Goal: Transaction & Acquisition: Obtain resource

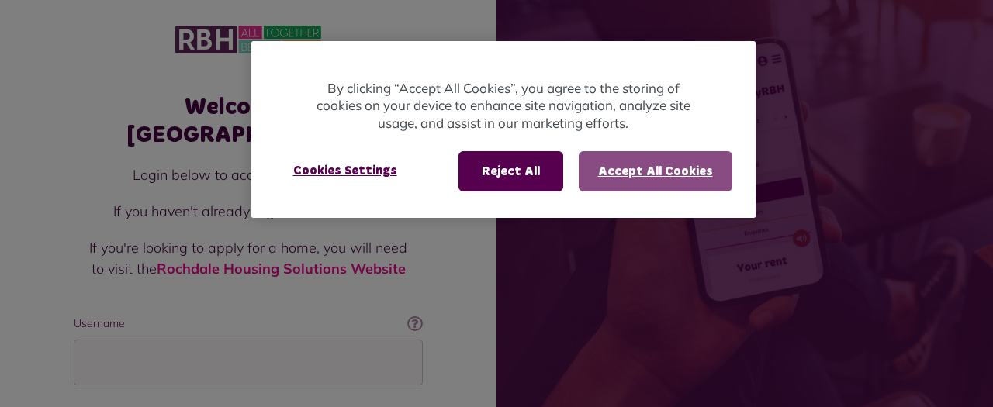
click at [627, 156] on button "Accept All Cookies" at bounding box center [655, 171] width 154 height 40
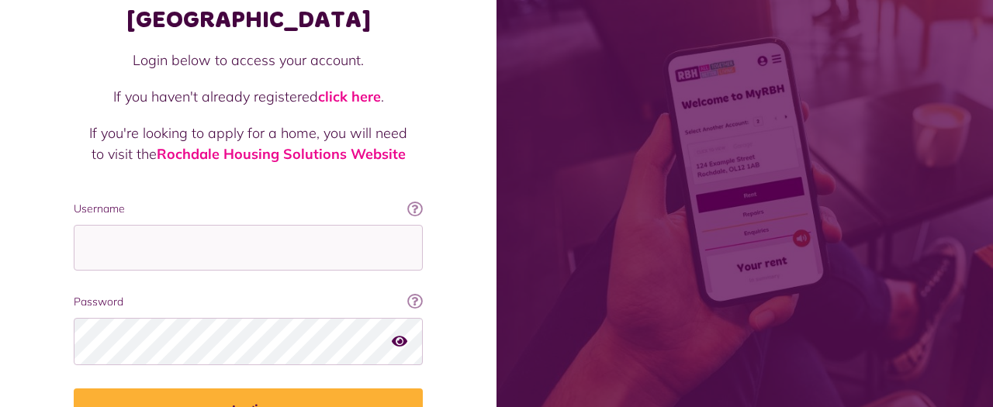
scroll to position [116, 0]
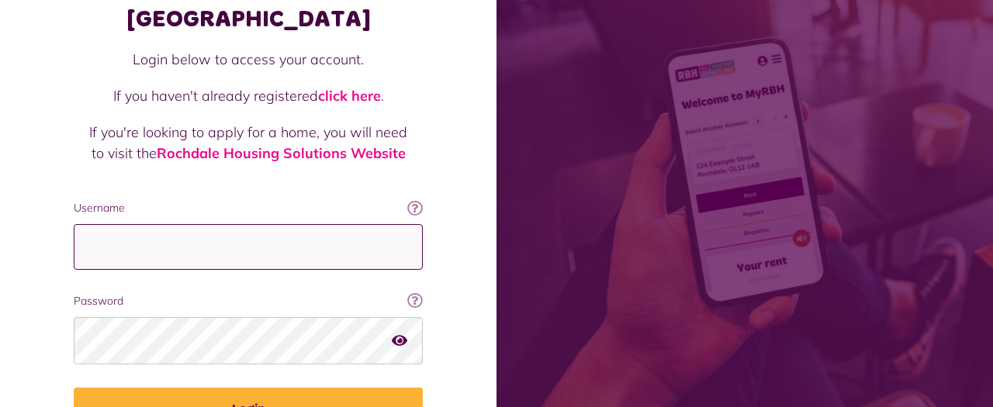
click at [249, 224] on input "Username" at bounding box center [248, 247] width 349 height 46
type input "**********"
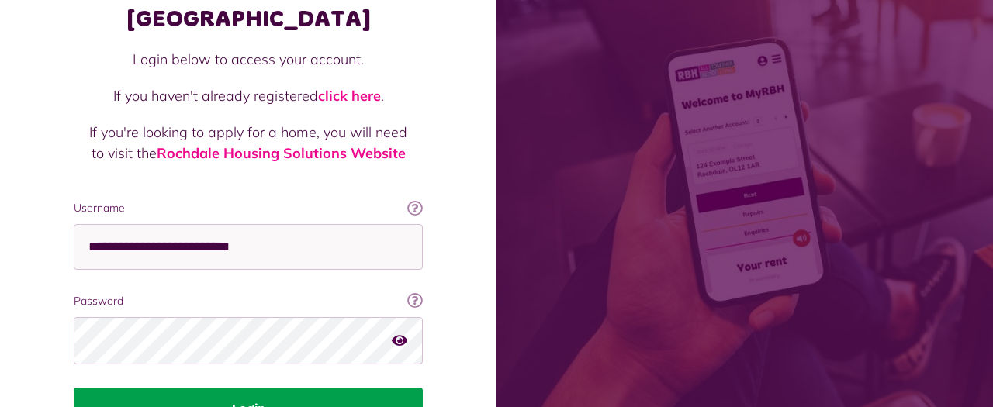
click at [239, 388] on button "Login" at bounding box center [248, 409] width 349 height 43
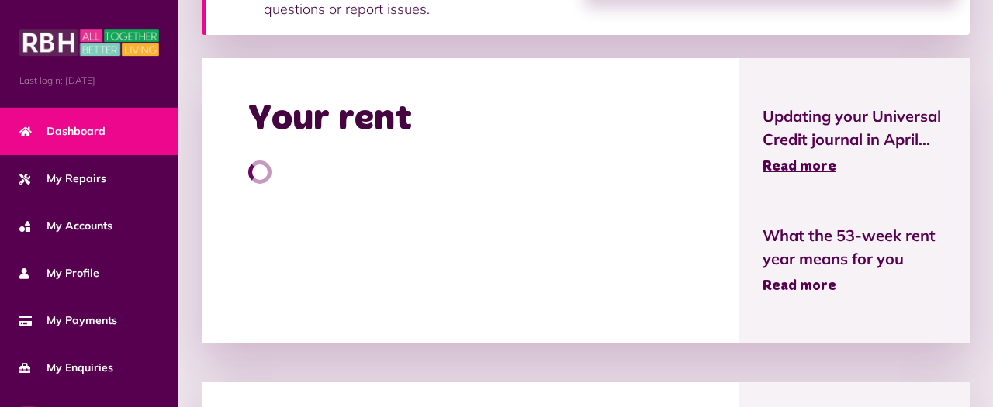
scroll to position [345, 0]
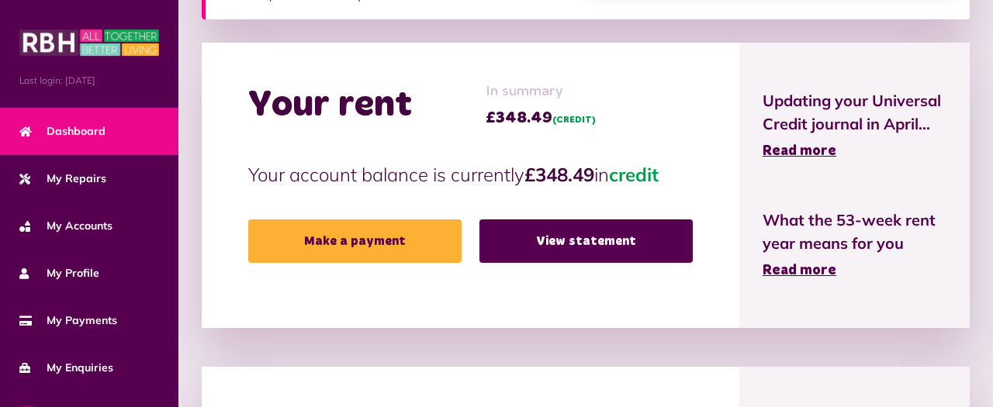
drag, startPoint x: 483, startPoint y: 231, endPoint x: 492, endPoint y: 214, distance: 19.1
click at [492, 214] on div "Your rent In summary £348.49 (CREDIT) Your account balance is currently £348.49…" at bounding box center [470, 185] width 537 height 285
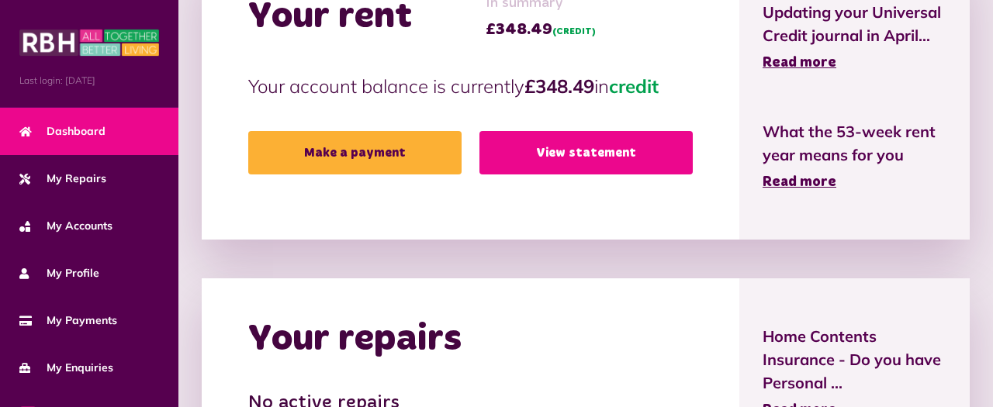
scroll to position [447, 0]
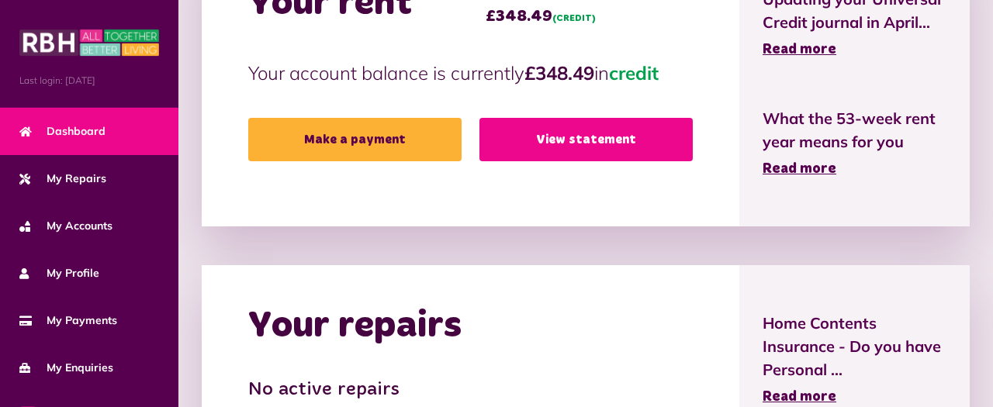
click at [537, 154] on link "View statement" at bounding box center [585, 139] width 213 height 43
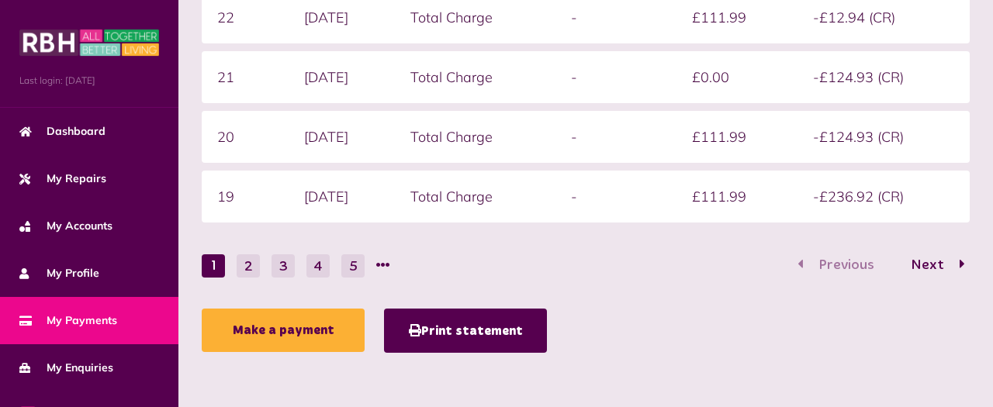
scroll to position [502, 0]
click at [345, 270] on button "5" at bounding box center [352, 265] width 23 height 23
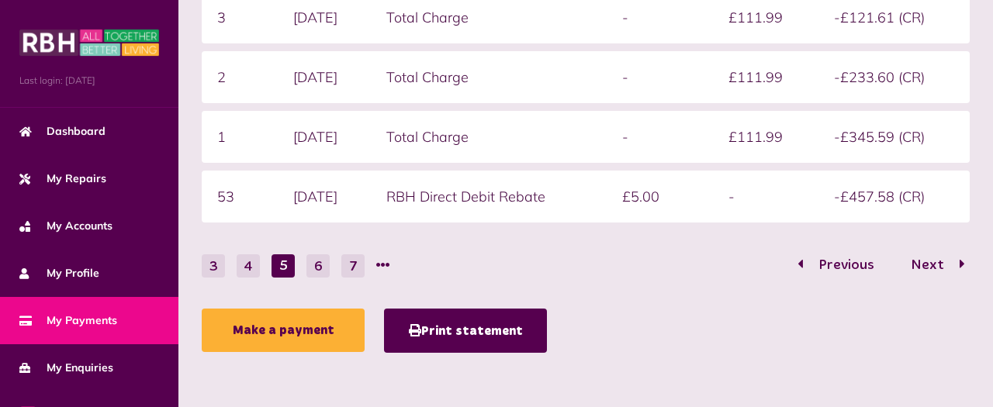
click at [345, 270] on button "7" at bounding box center [352, 265] width 23 height 23
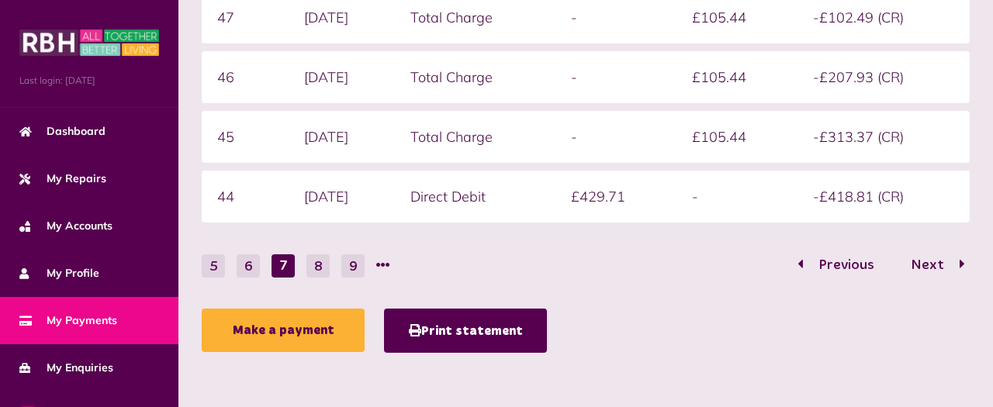
click at [379, 265] on li at bounding box center [383, 265] width 14 height 23
click at [383, 264] on li at bounding box center [383, 265] width 14 height 23
click at [388, 264] on li at bounding box center [383, 265] width 14 height 23
click at [361, 265] on button "9" at bounding box center [352, 265] width 23 height 23
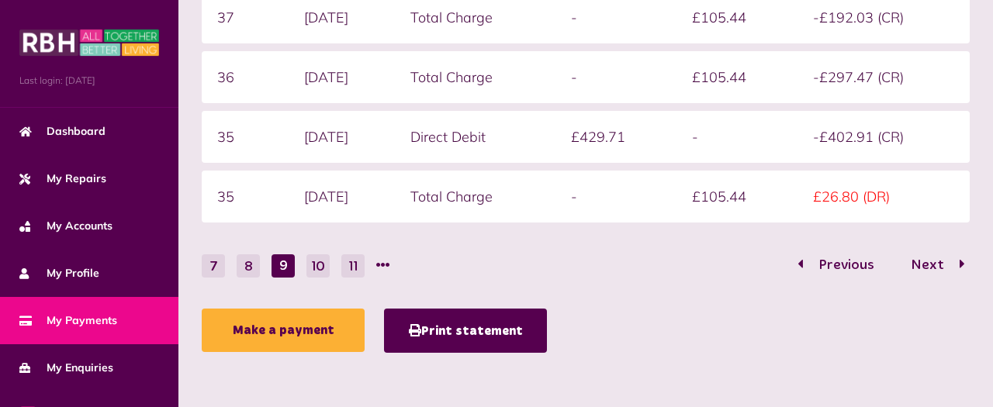
click at [361, 265] on button "11" at bounding box center [352, 265] width 23 height 23
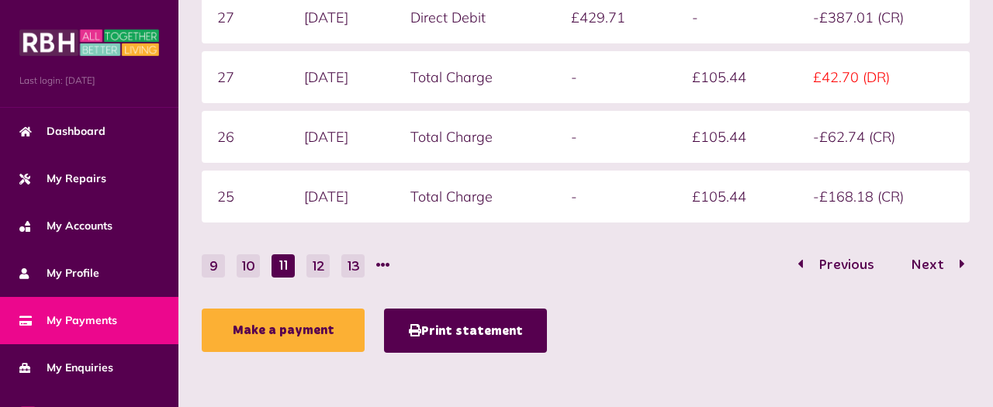
click at [361, 265] on button "13" at bounding box center [352, 265] width 23 height 23
click at [361, 265] on button "15" at bounding box center [352, 265] width 23 height 23
click at [361, 265] on button "17" at bounding box center [352, 265] width 23 height 23
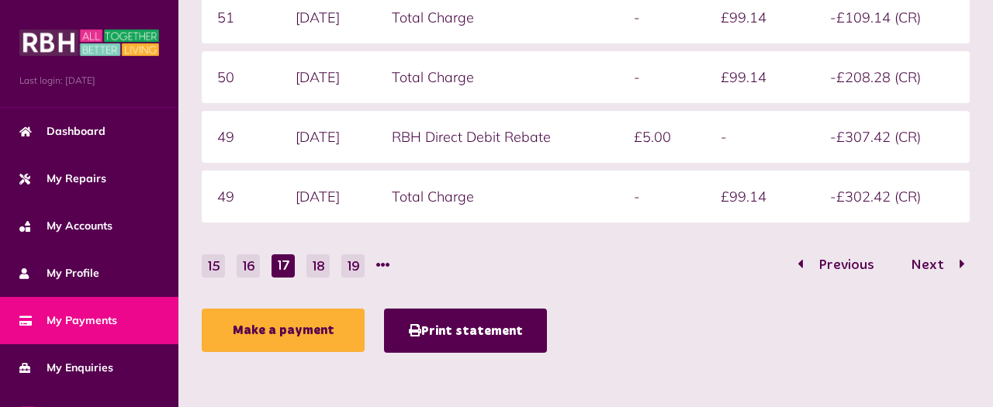
click at [361, 265] on button "19" at bounding box center [352, 265] width 23 height 23
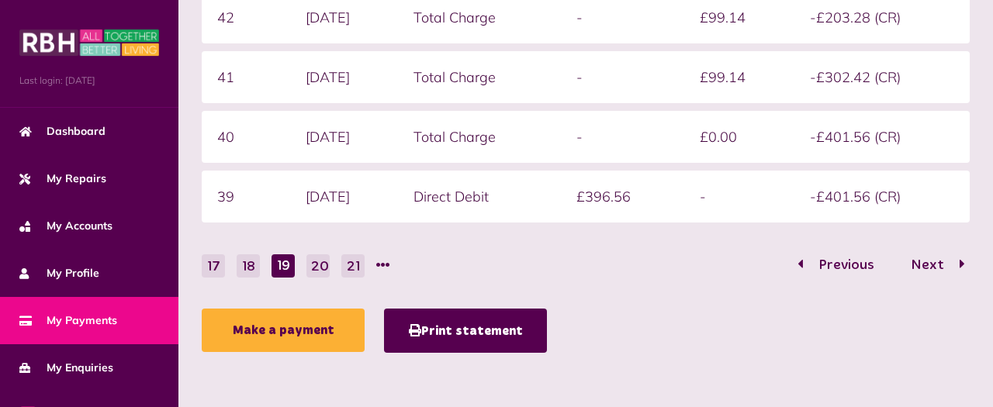
click at [361, 265] on button "21" at bounding box center [352, 265] width 23 height 23
click at [361, 265] on div "Statement overview Showing To Submit Week Date Charge type Credit Debit Balance…" at bounding box center [585, 46] width 783 height 628
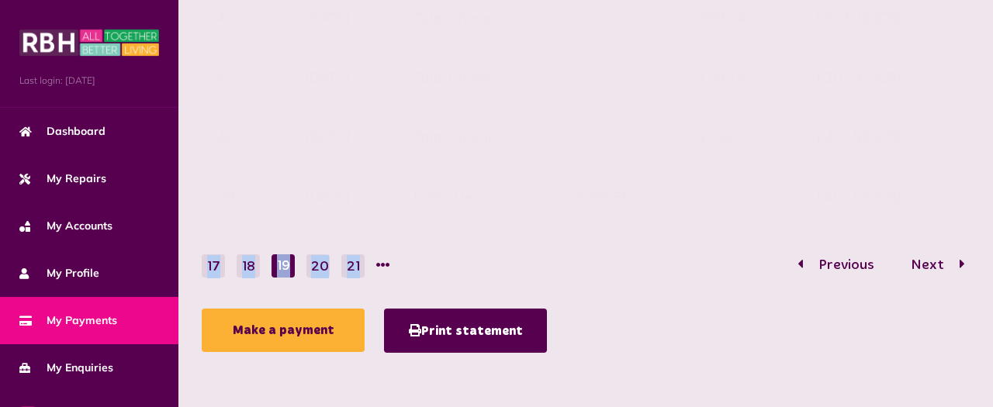
click at [361, 265] on div "Statement overview Showing To Submit Week Date Charge type Credit Debit Balance…" at bounding box center [585, 46] width 783 height 628
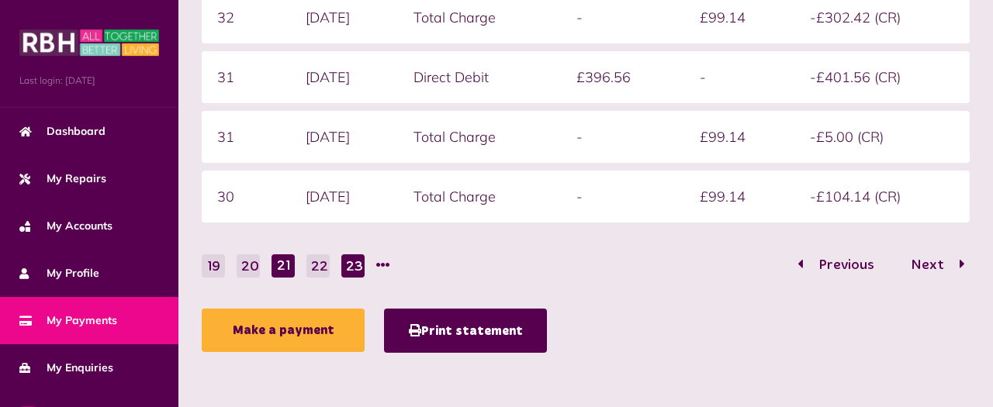
click at [353, 268] on button "23" at bounding box center [352, 265] width 23 height 23
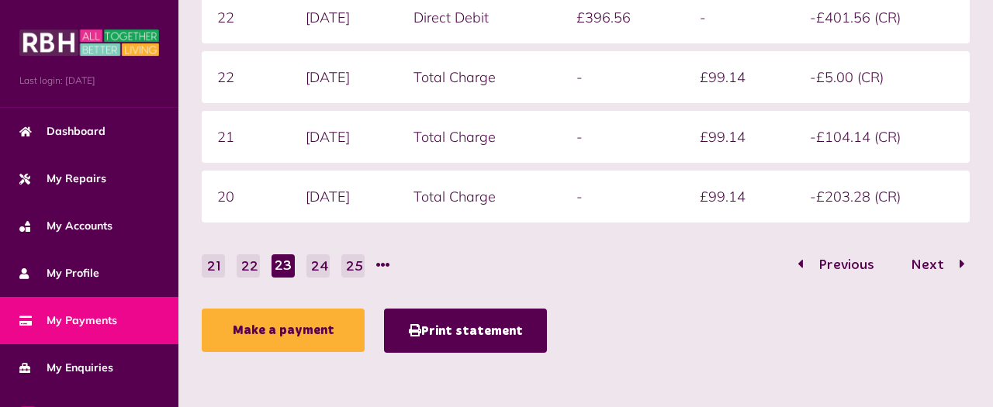
click at [353, 268] on button "25" at bounding box center [352, 265] width 23 height 23
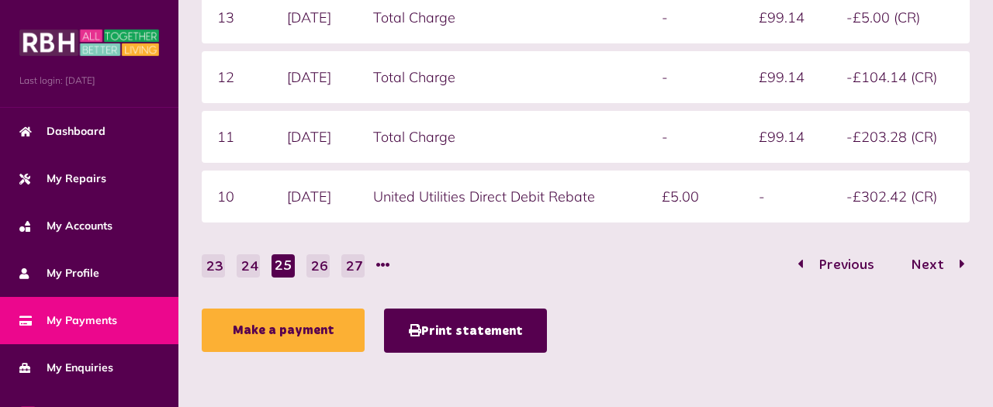
click at [353, 268] on button "27" at bounding box center [352, 265] width 23 height 23
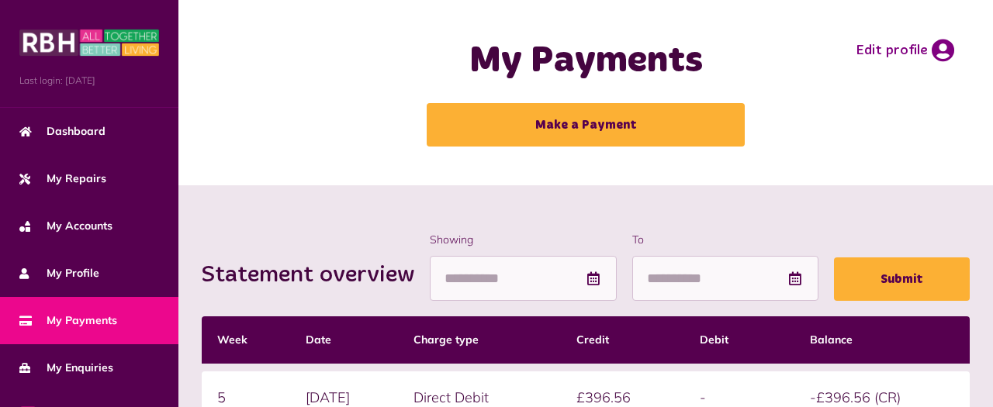
scroll to position [3, 0]
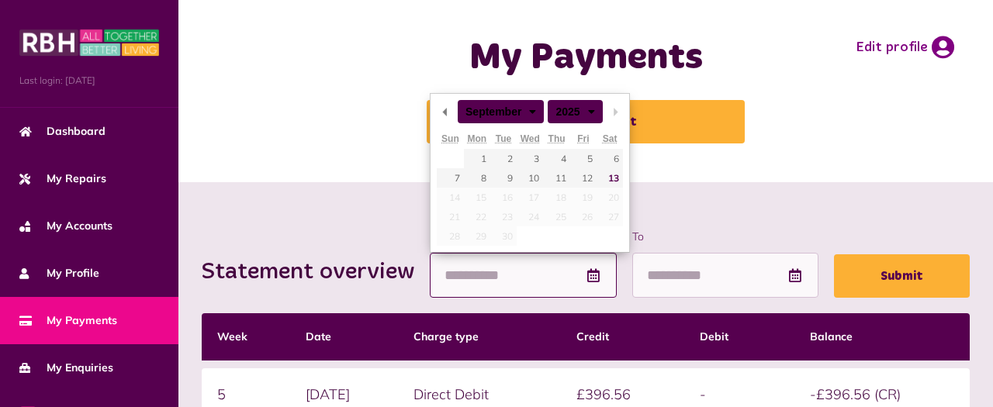
click at [458, 288] on input "Showing" at bounding box center [523, 276] width 187 height 46
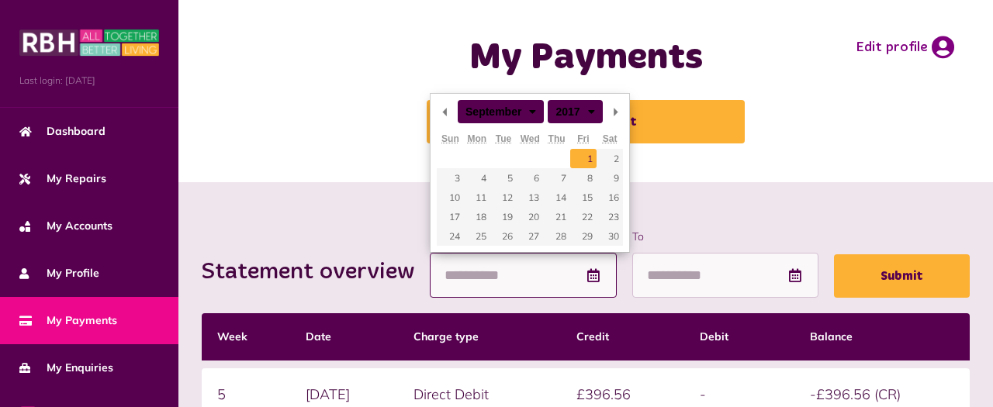
type input "**********"
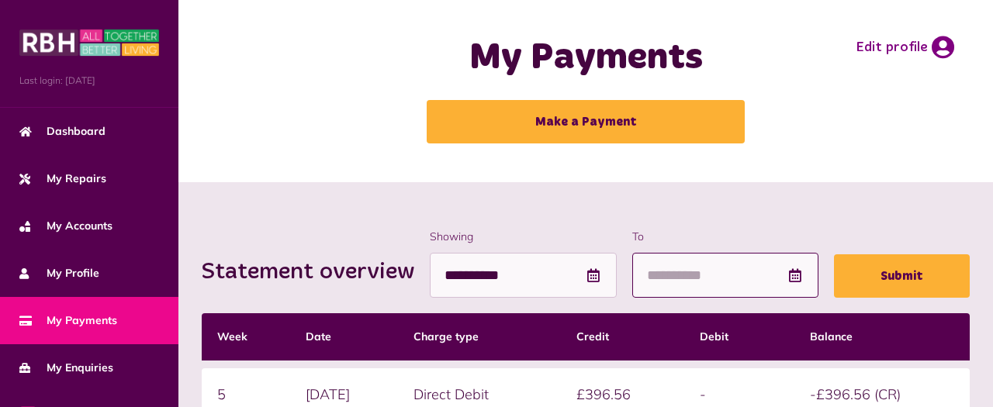
click at [696, 275] on input "To" at bounding box center [725, 276] width 187 height 46
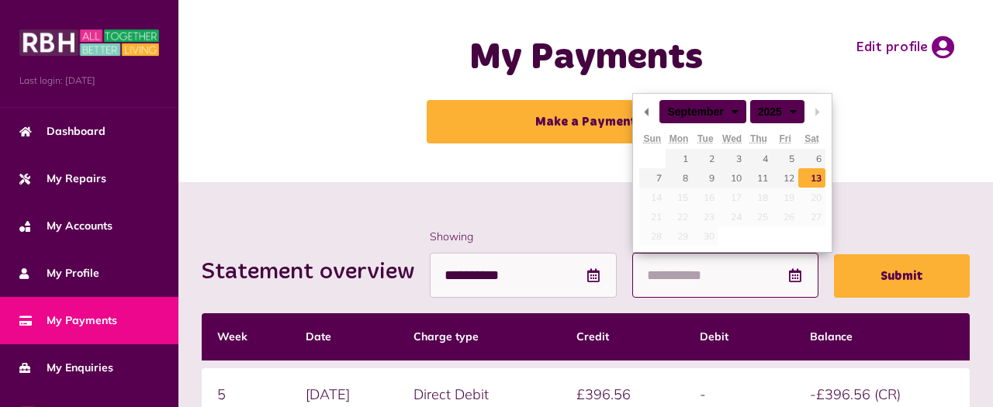
type input "**********"
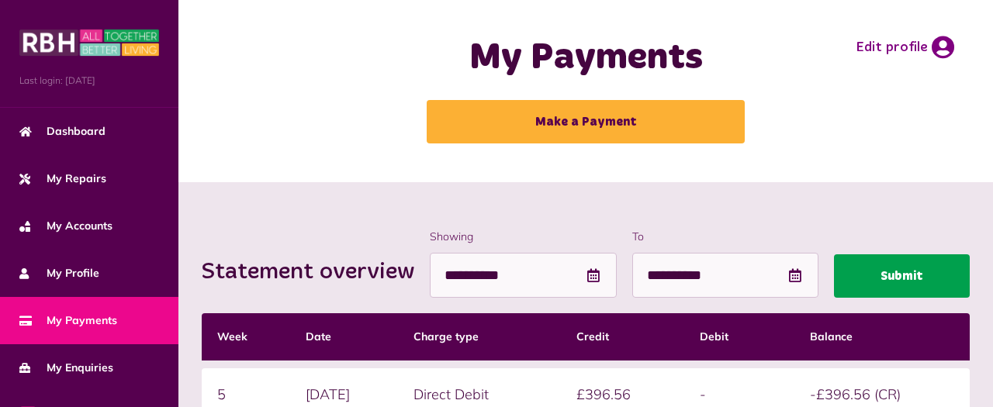
click at [897, 276] on button "Submit" at bounding box center [902, 275] width 136 height 43
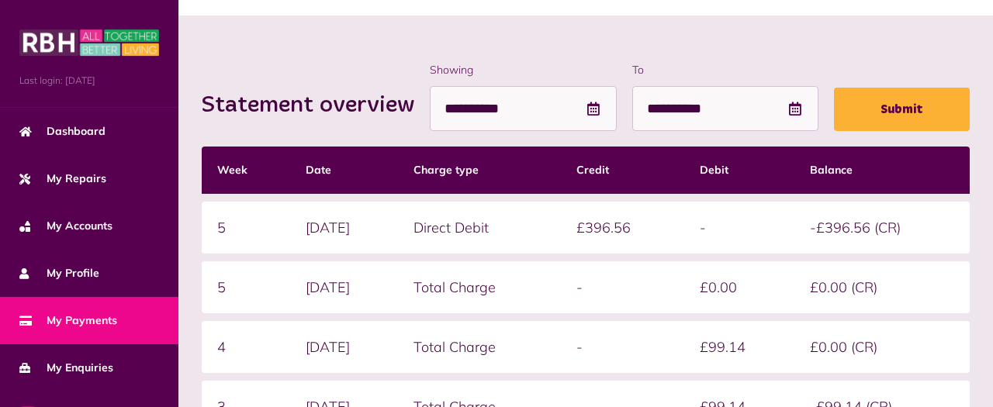
scroll to position [195, 0]
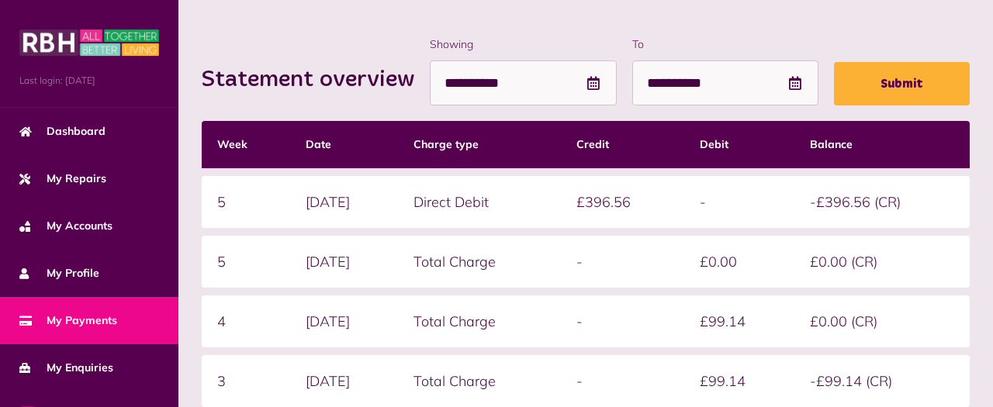
click at [321, 146] on th "Date" at bounding box center [344, 144] width 109 height 47
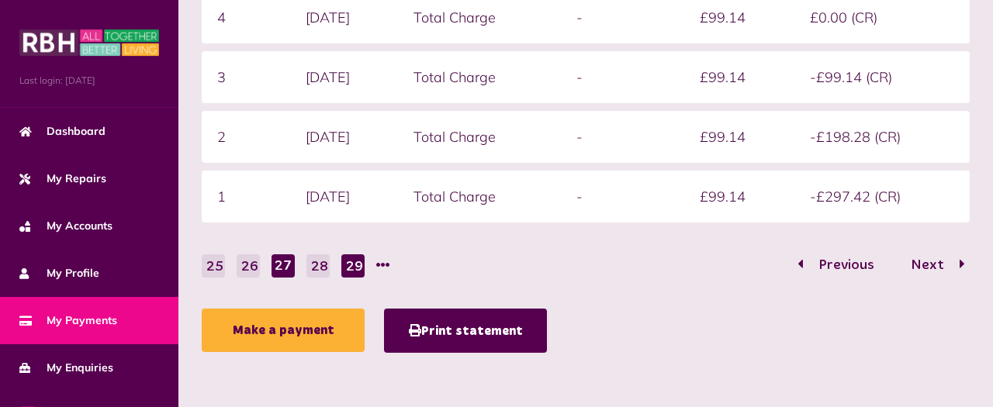
click at [364, 272] on button "29" at bounding box center [352, 265] width 23 height 23
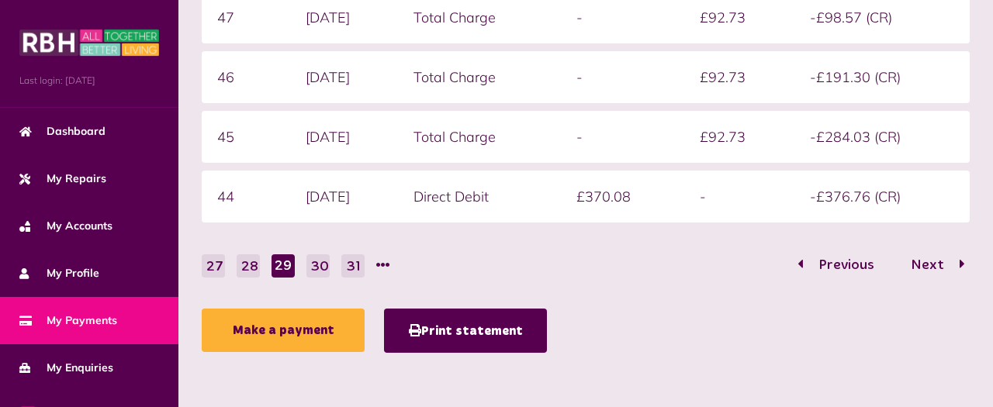
click at [386, 266] on li at bounding box center [383, 265] width 14 height 23
click at [385, 263] on li at bounding box center [383, 265] width 14 height 23
click at [359, 264] on button "31" at bounding box center [352, 265] width 23 height 23
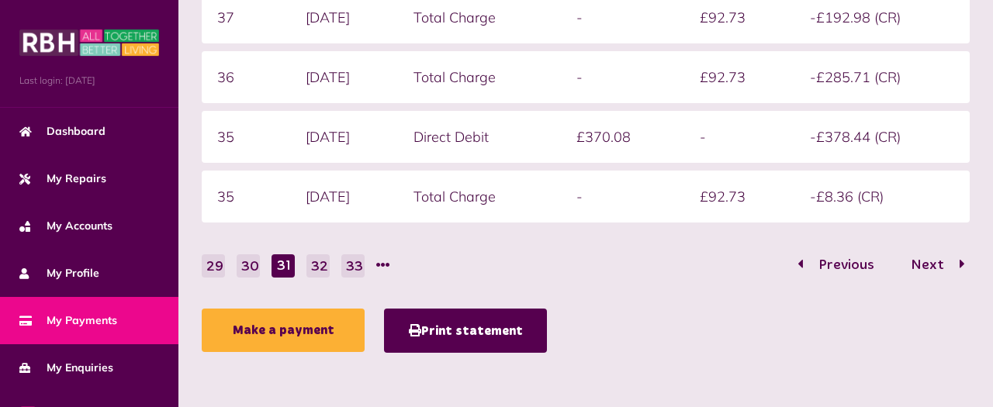
click at [359, 264] on button "33" at bounding box center [352, 265] width 23 height 23
click at [359, 264] on button "35" at bounding box center [352, 265] width 23 height 23
click at [359, 264] on button "37" at bounding box center [352, 265] width 23 height 23
click at [359, 264] on button "39" at bounding box center [352, 265] width 23 height 23
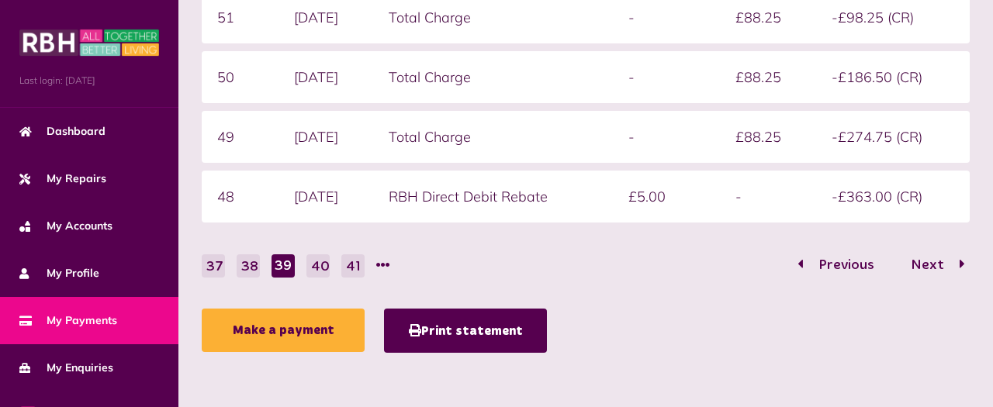
click at [359, 264] on button "41" at bounding box center [352, 265] width 23 height 23
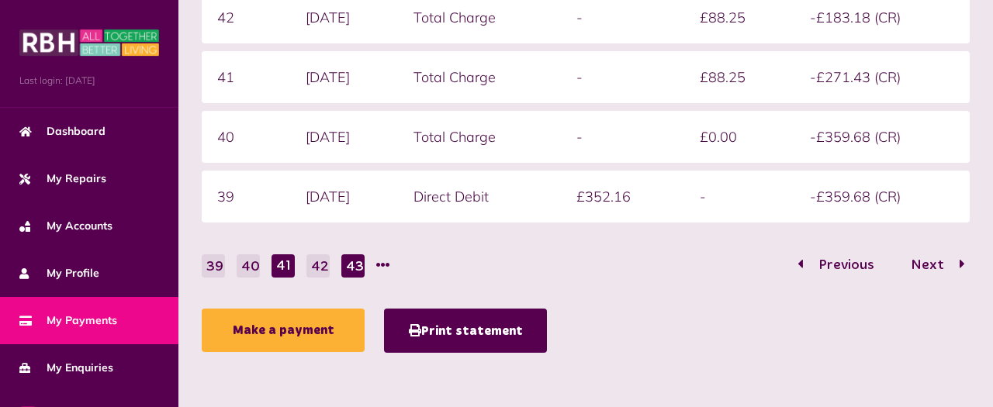
click at [359, 264] on button "43" at bounding box center [352, 265] width 23 height 23
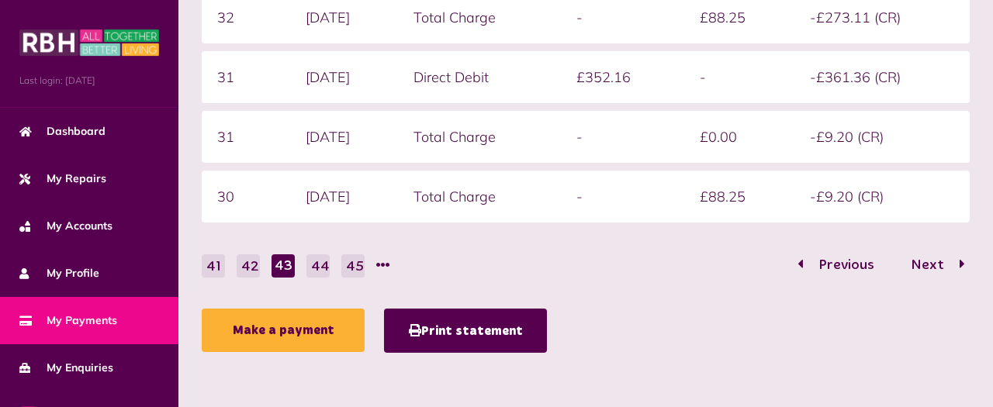
drag, startPoint x: 409, startPoint y: 268, endPoint x: 377, endPoint y: 267, distance: 31.8
click at [377, 267] on nav "41 42 43 44 45 Previous Next" at bounding box center [586, 266] width 768 height 24
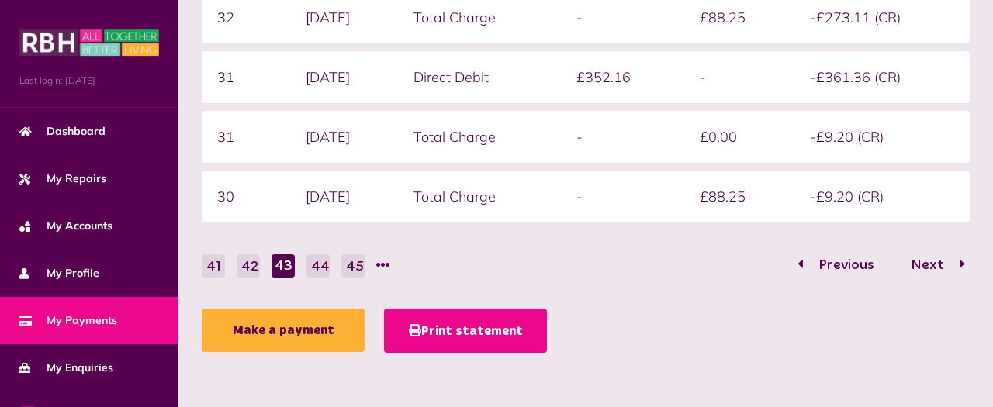
click at [410, 325] on button "Print statement" at bounding box center [465, 331] width 163 height 44
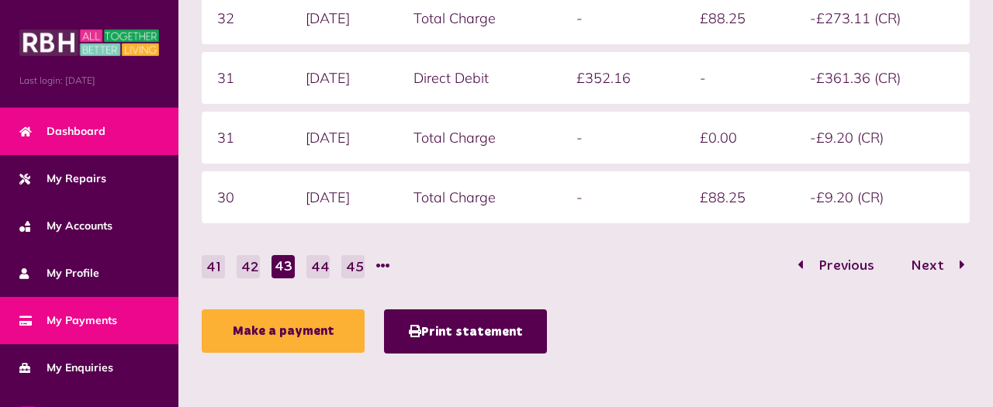
click at [62, 136] on span "Dashboard" at bounding box center [62, 131] width 86 height 16
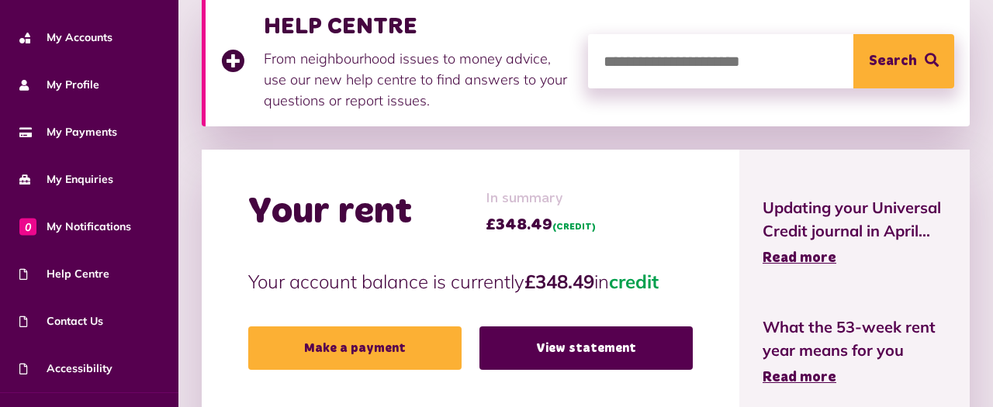
scroll to position [154, 0]
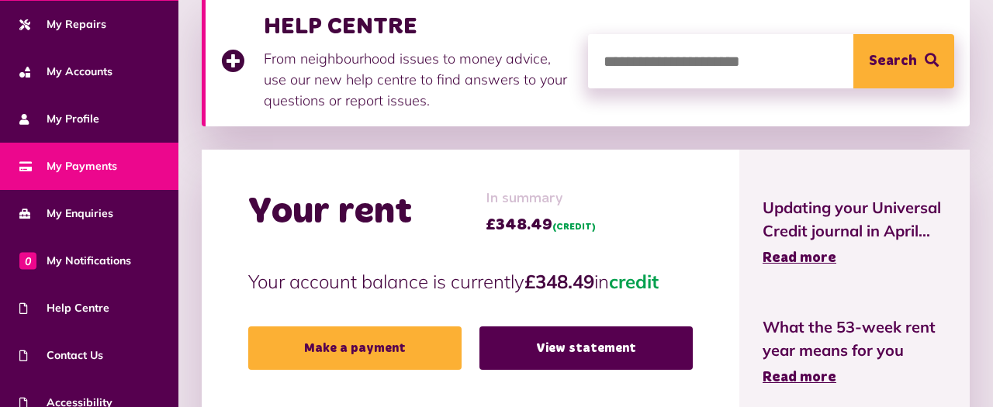
click at [92, 174] on link "My Payments" at bounding box center [89, 166] width 178 height 47
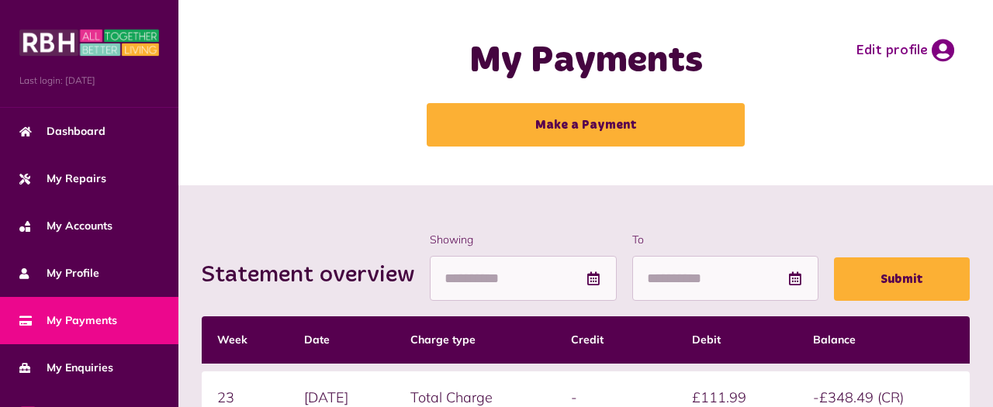
click at [50, 50] on img at bounding box center [89, 42] width 140 height 31
